Goal: Navigation & Orientation: Find specific page/section

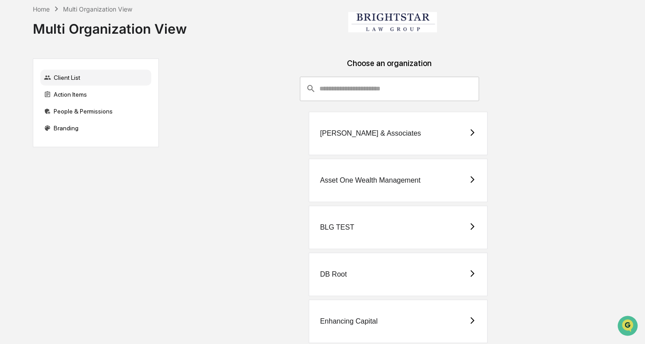
scroll to position [254, 0]
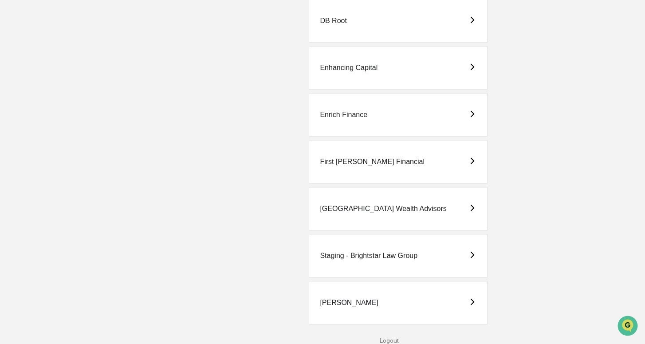
click at [378, 258] on div "Staging - Brightstar Law Group" at bounding box center [369, 256] width 98 height 8
click at [350, 260] on div "Staging - Brightstar Law Group" at bounding box center [369, 256] width 98 height 8
